Goal: Find contact information: Find contact information

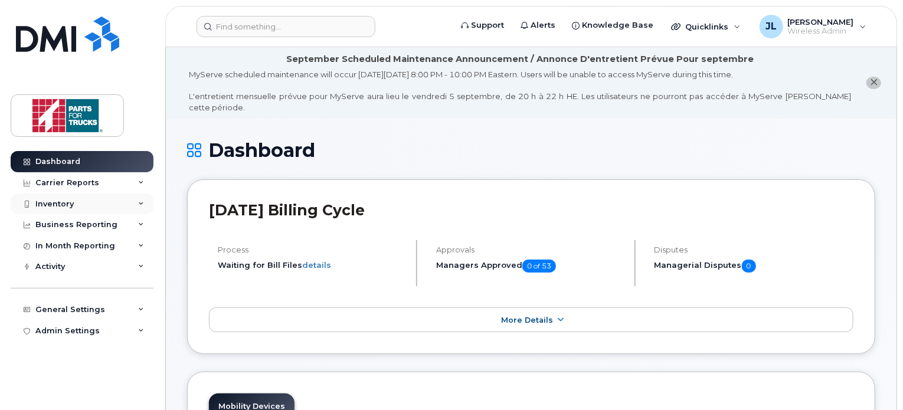
click at [90, 200] on div "Inventory" at bounding box center [82, 203] width 143 height 21
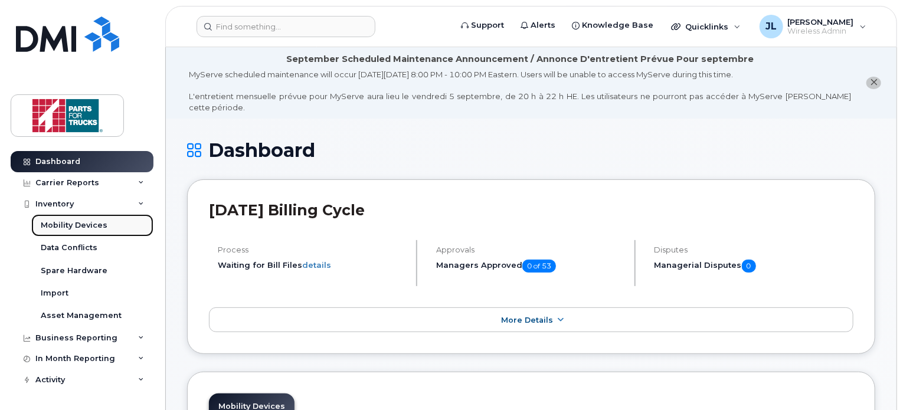
click at [73, 226] on div "Mobility Devices" at bounding box center [74, 225] width 67 height 11
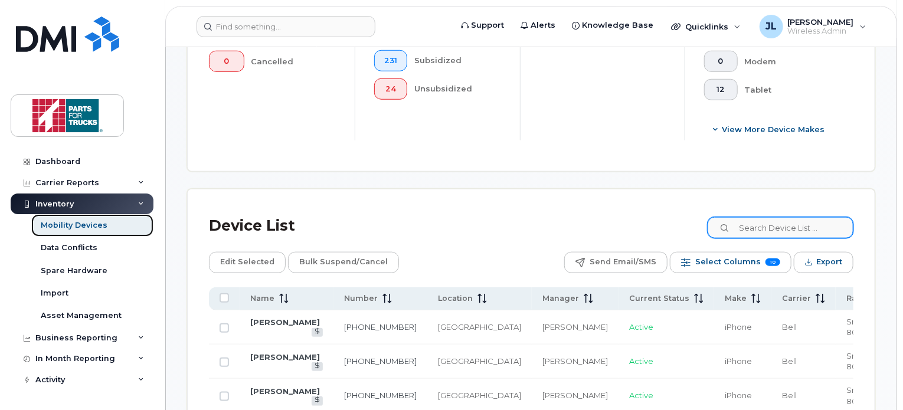
scroll to position [467, 0]
click at [765, 229] on input at bounding box center [779, 227] width 147 height 21
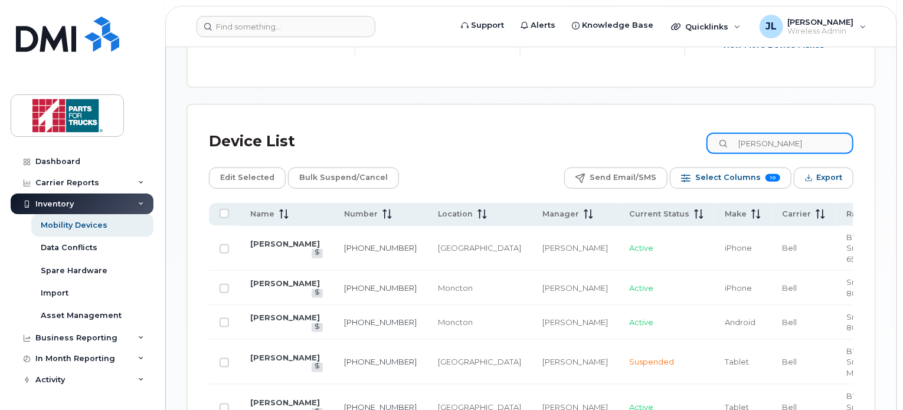
scroll to position [380, 0]
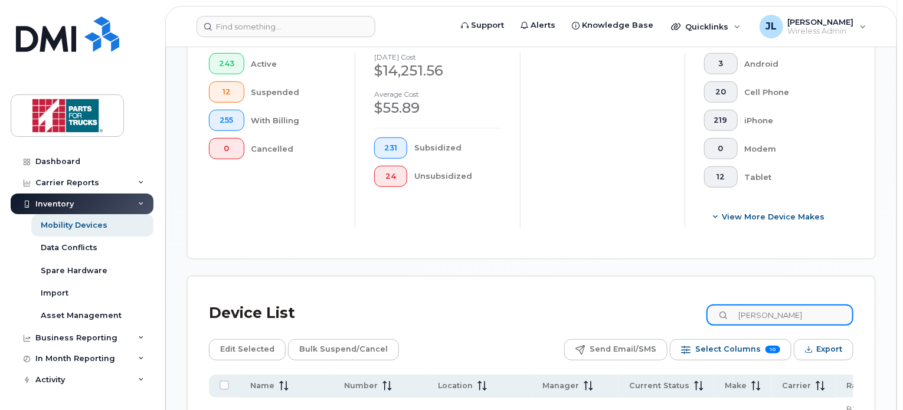
drag, startPoint x: 791, startPoint y: 313, endPoint x: 605, endPoint y: 273, distance: 190.7
click at [605, 273] on div "Mobility Devices Devices Save Report Import from CSV Export to CSV Add Device F…" at bounding box center [531, 396] width 688 height 1415
type input "corey miller"
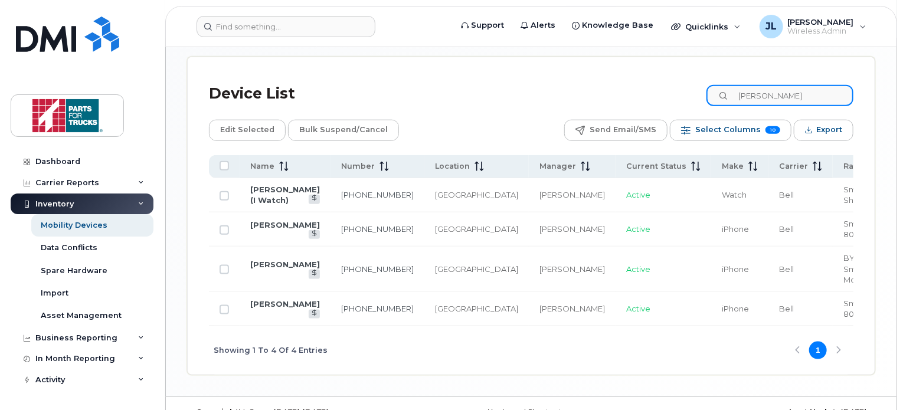
scroll to position [609, 0]
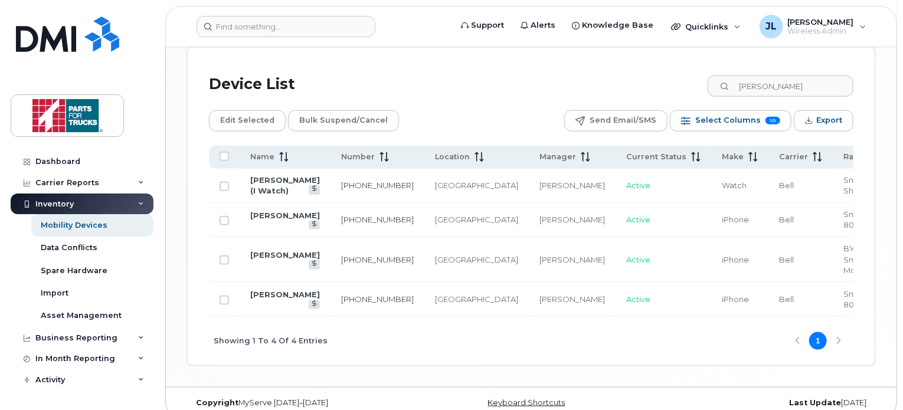
click at [435, 298] on span "[GEOGRAPHIC_DATA]" at bounding box center [476, 298] width 83 height 9
click at [281, 252] on link "Luke Mackenzie" at bounding box center [285, 254] width 70 height 9
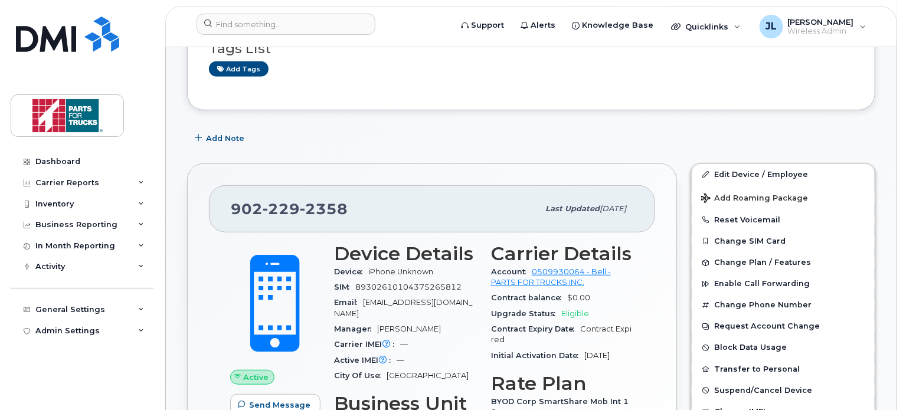
scroll to position [290, 0]
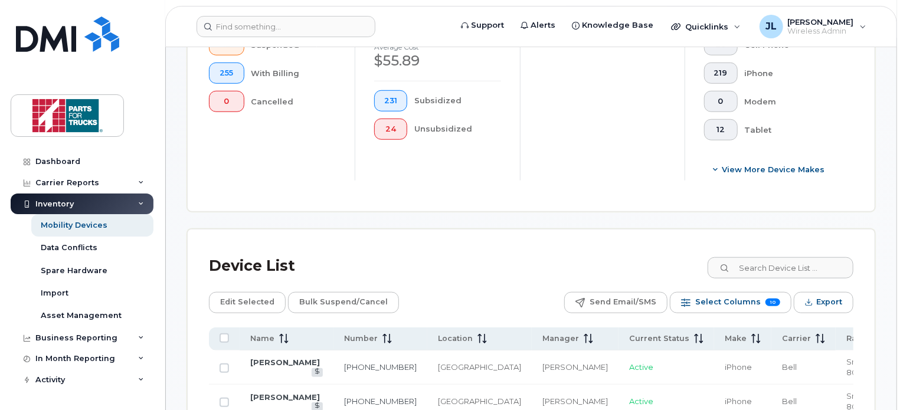
scroll to position [634, 0]
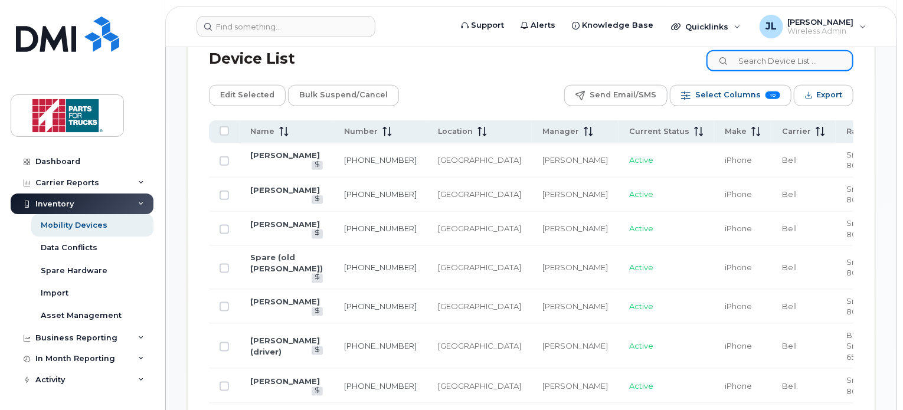
click at [798, 65] on input at bounding box center [779, 60] width 147 height 21
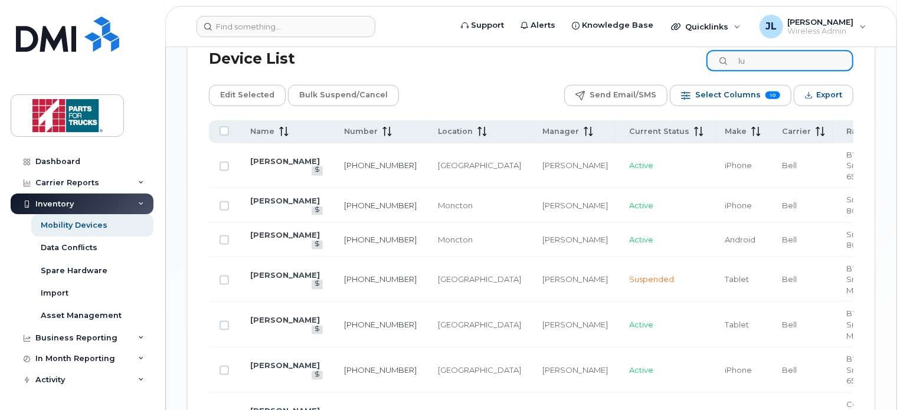
type input "l"
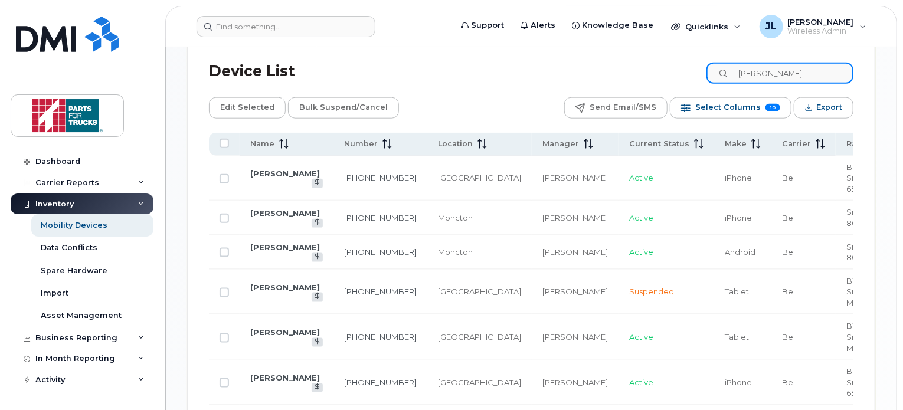
type input "corey miller"
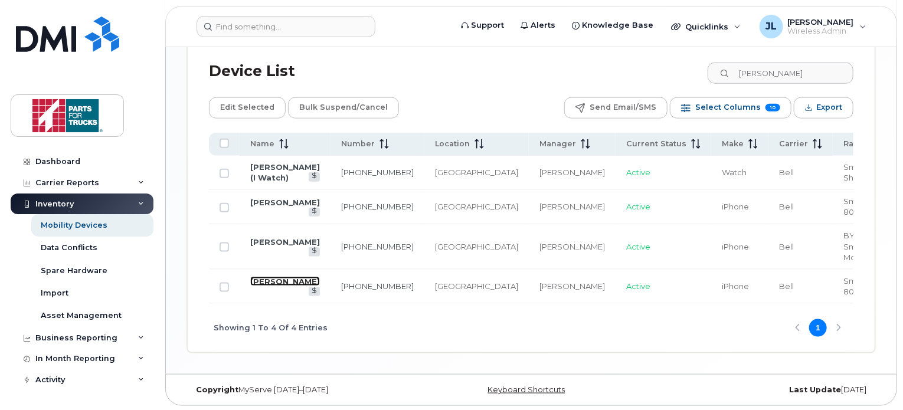
click at [269, 280] on link "[PERSON_NAME]" at bounding box center [285, 281] width 70 height 9
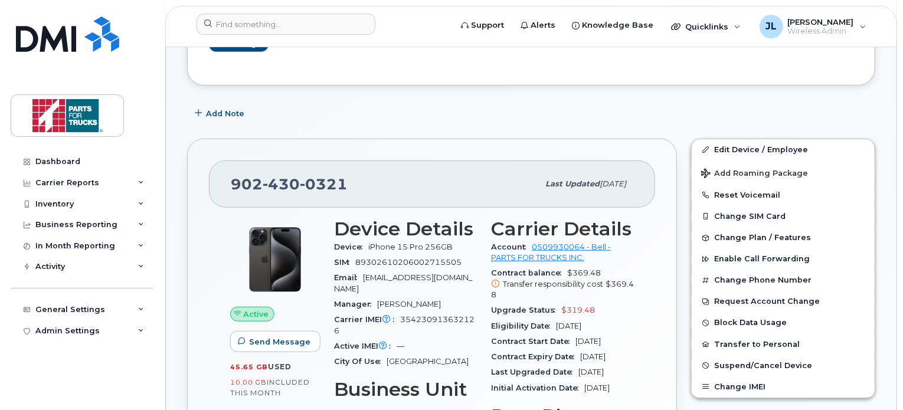
scroll to position [341, 0]
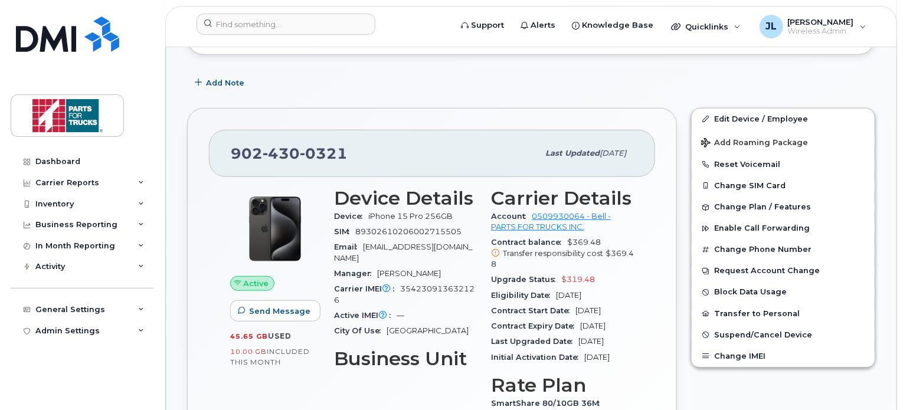
click at [297, 145] on span "430" at bounding box center [281, 154] width 37 height 18
click at [297, 145] on span "902 430 0321" at bounding box center [289, 154] width 117 height 18
copy span "902 430 0321"
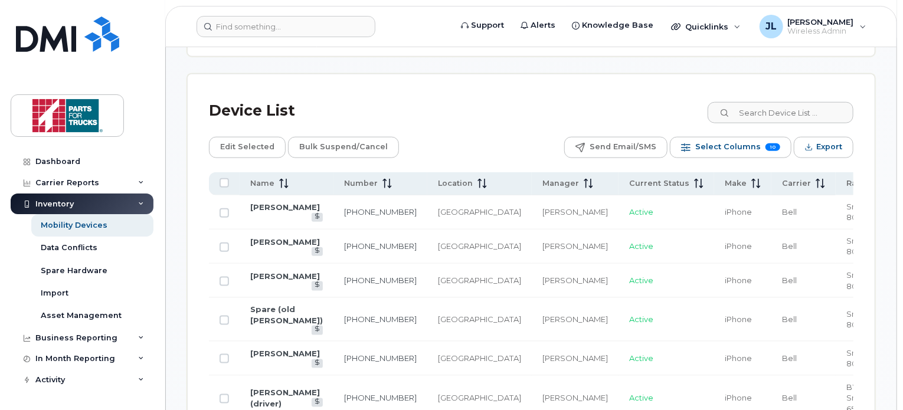
scroll to position [602, 0]
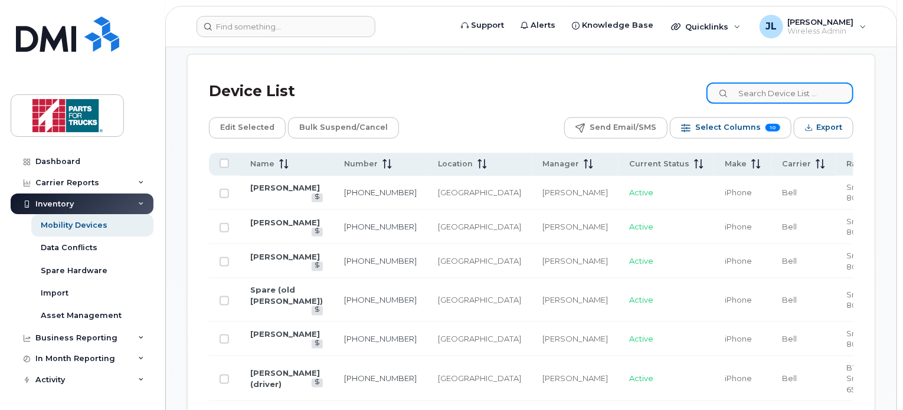
click at [776, 87] on input at bounding box center [779, 93] width 147 height 21
type input "watch"
